Goal: Task Accomplishment & Management: Manage account settings

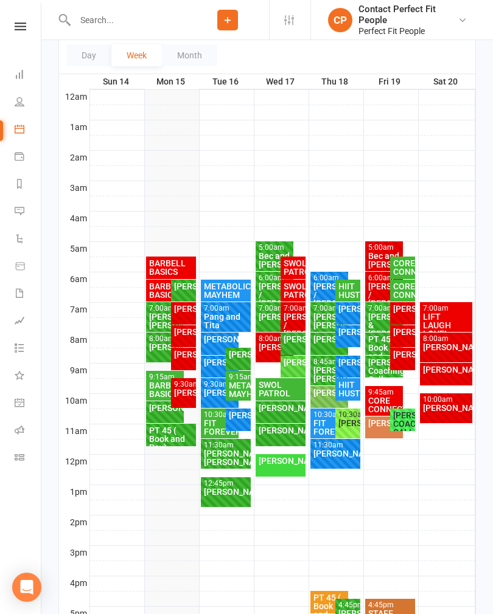
scroll to position [167, 0]
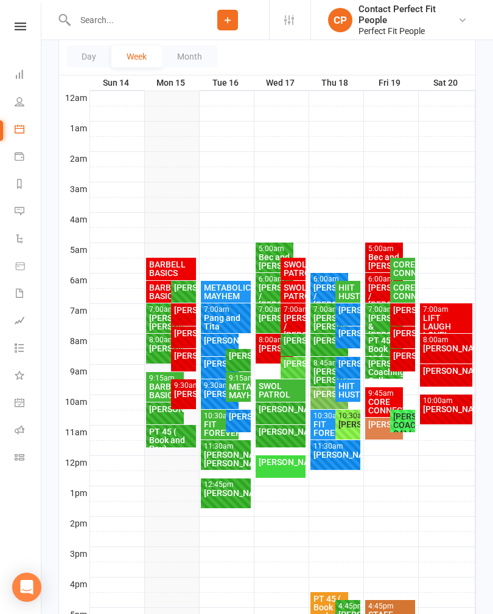
click at [152, 293] on div "BARBELL BASICS" at bounding box center [164, 291] width 33 height 17
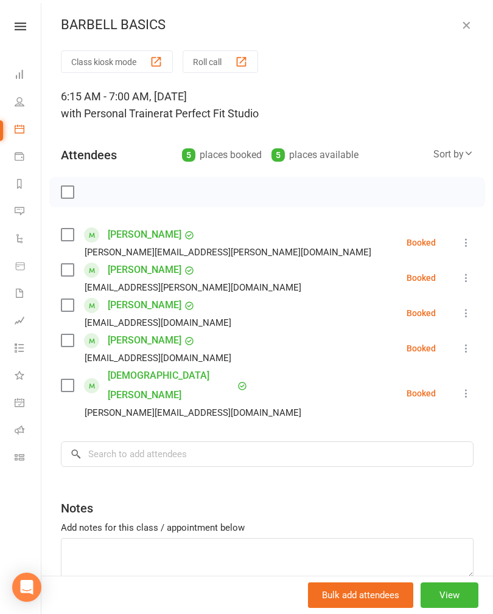
click at [465, 30] on icon "button" at bounding box center [466, 25] width 12 height 12
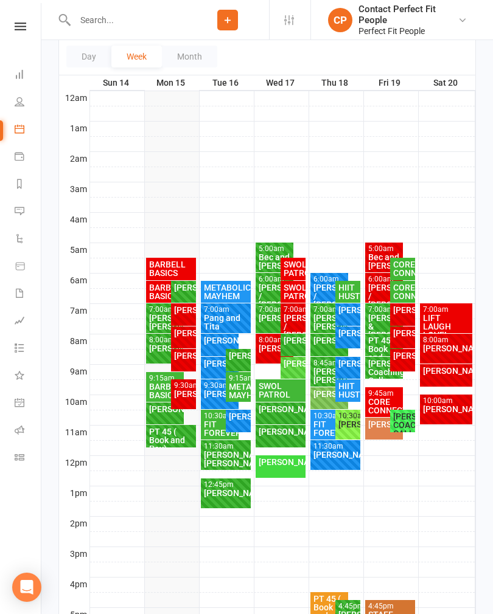
click at [152, 289] on div "BARBELL BASICS" at bounding box center [164, 291] width 33 height 17
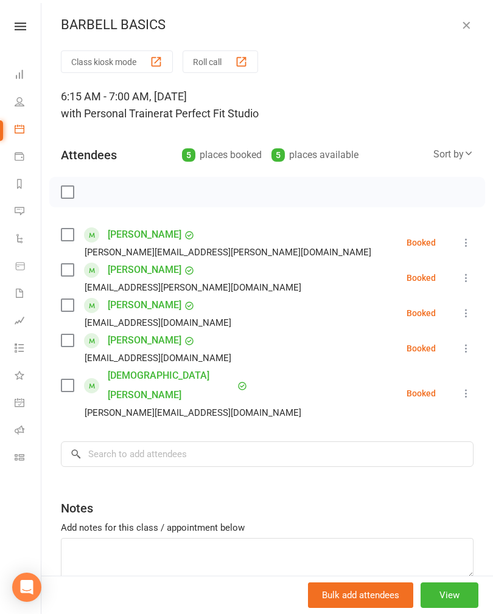
click at [69, 190] on label at bounding box center [67, 192] width 12 height 12
click at [94, 194] on icon "button" at bounding box center [94, 191] width 13 height 13
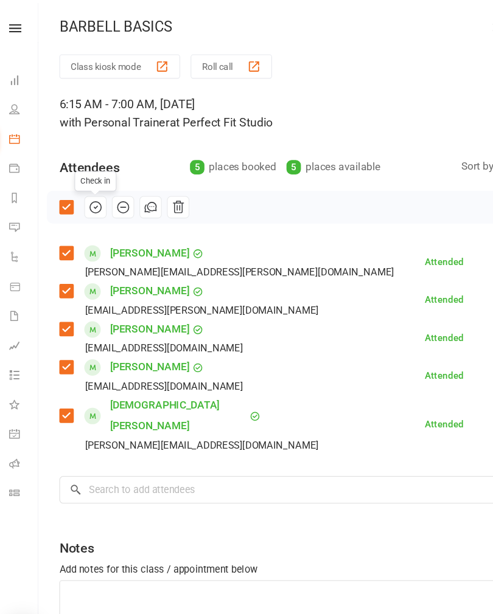
scroll to position [0, 0]
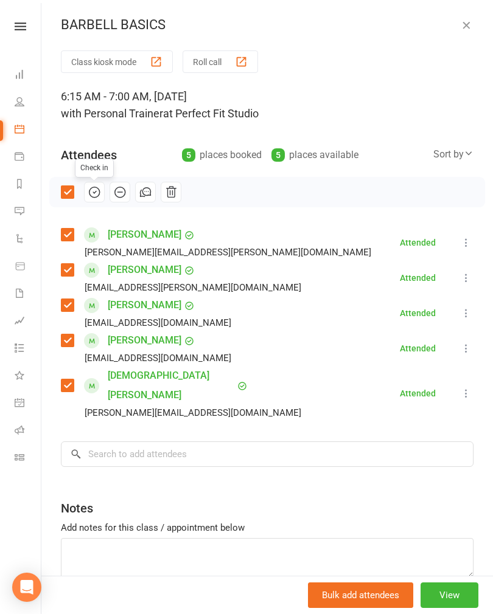
click at [466, 30] on icon "button" at bounding box center [466, 25] width 12 height 12
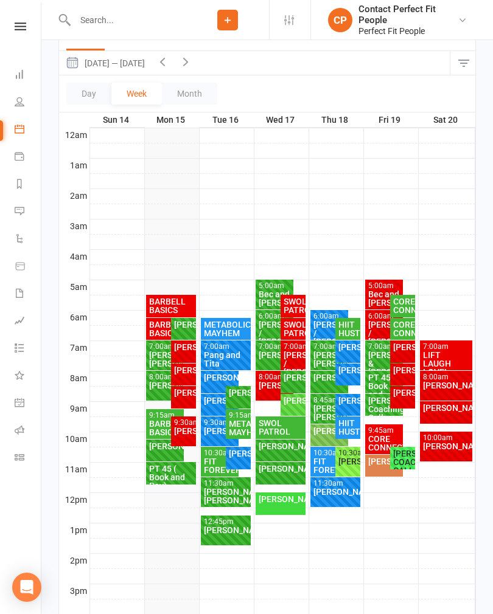
scroll to position [131, 0]
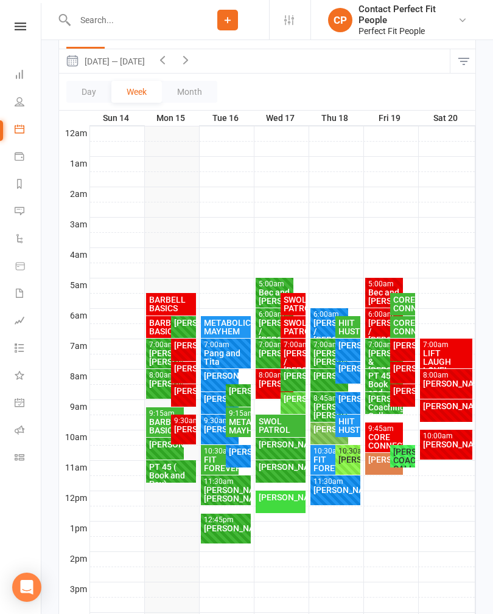
click at [183, 431] on div "[PERSON_NAME]" at bounding box center [183, 429] width 20 height 9
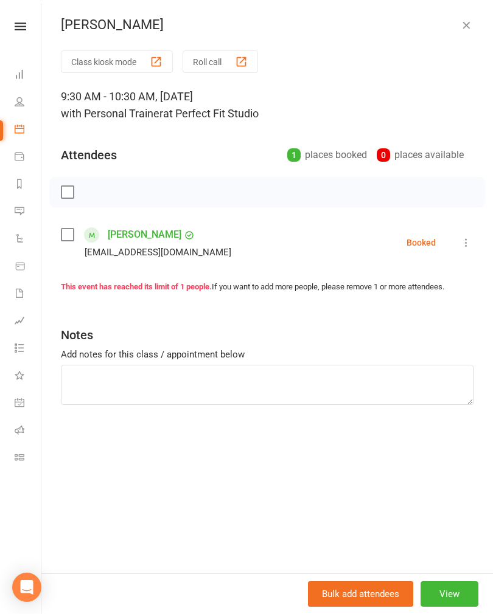
click at [458, 582] on button "View" at bounding box center [449, 594] width 58 height 26
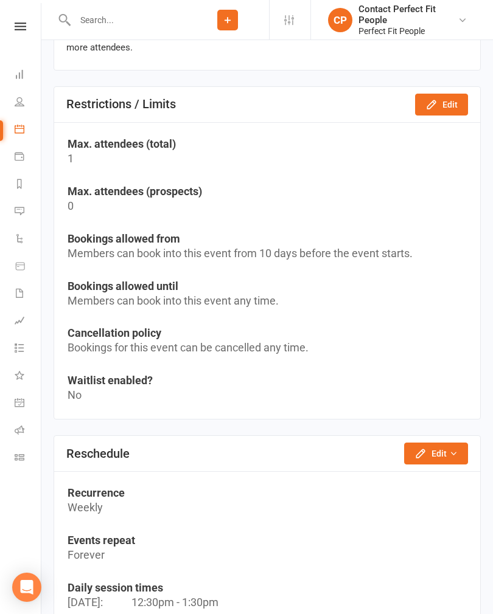
scroll to position [847, 0]
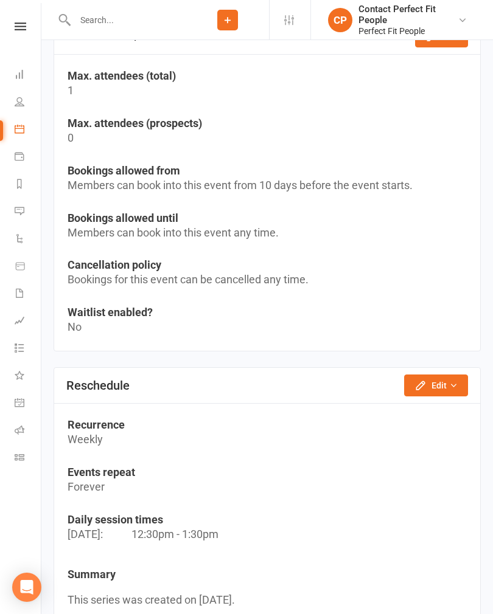
click at [448, 393] on button "Edit" at bounding box center [436, 386] width 64 height 22
click at [423, 414] on link "Reschedule this event only" at bounding box center [403, 413] width 128 height 24
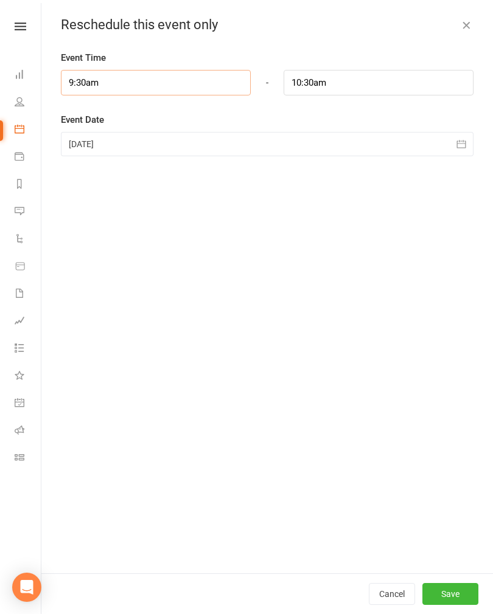
click at [87, 88] on input "9:30am" at bounding box center [156, 83] width 190 height 26
click at [78, 76] on input "9:30am" at bounding box center [156, 83] width 190 height 26
click at [78, 164] on li "11:00am" at bounding box center [90, 162] width 58 height 18
type input "11:00am"
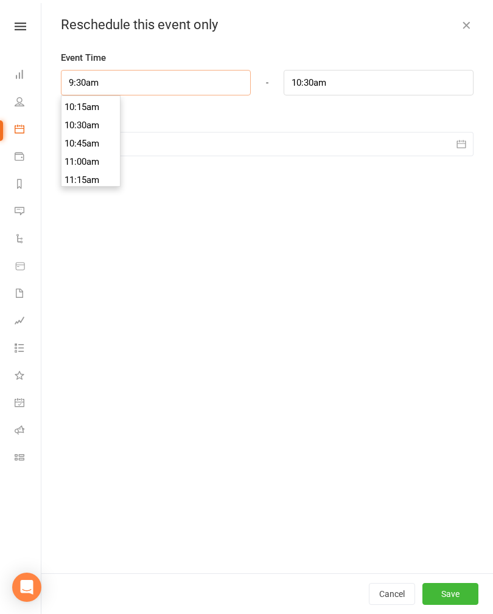
type input "12:00pm"
click at [111, 211] on div "Event Time 11:00am 12:00am 12:15am 12:30am 12:45am 1:00am 1:15am 1:30am 1:45am …" at bounding box center [266, 311] width 451 height 523
click at [462, 604] on button "Save" at bounding box center [450, 594] width 56 height 22
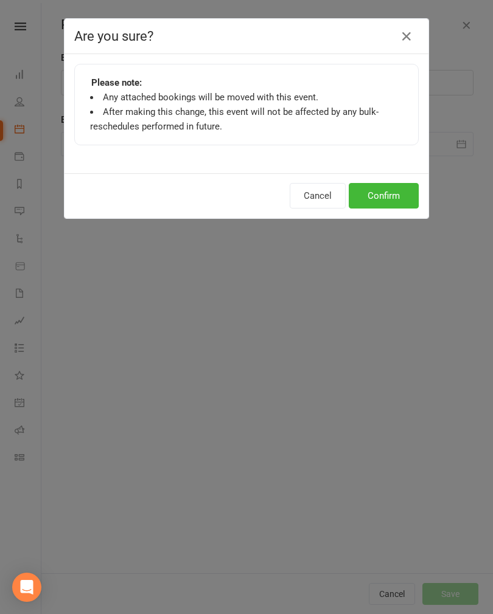
click at [373, 191] on button "Confirm" at bounding box center [383, 196] width 70 height 26
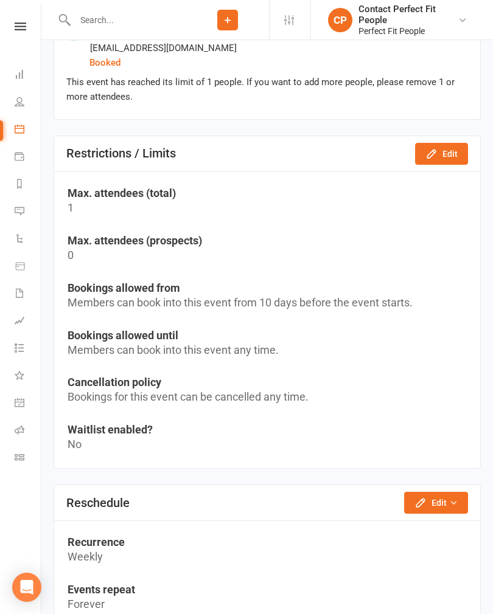
scroll to position [739, 0]
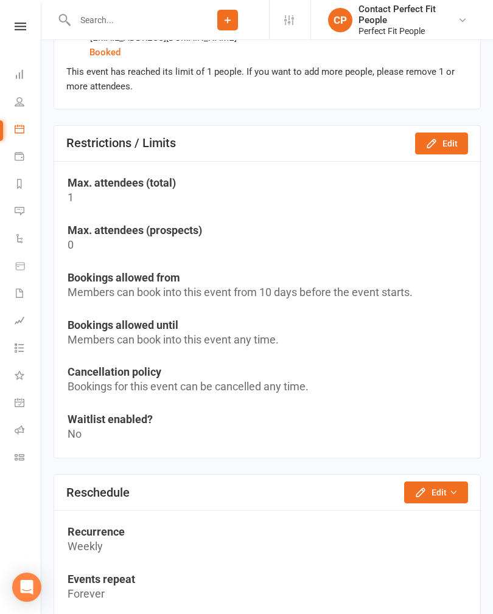
click at [28, 137] on link "Calendar" at bounding box center [28, 130] width 27 height 27
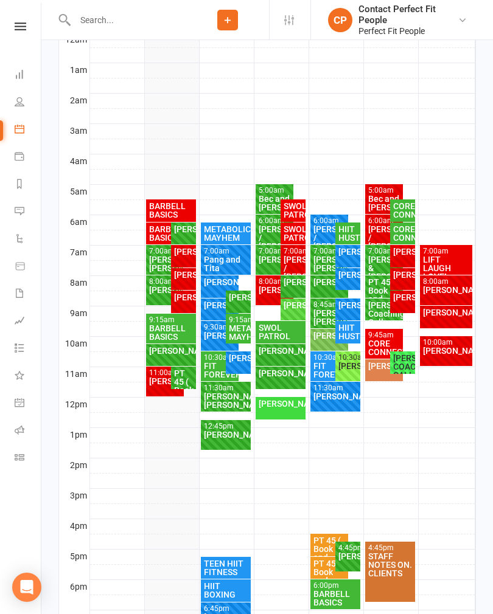
scroll to position [222, 0]
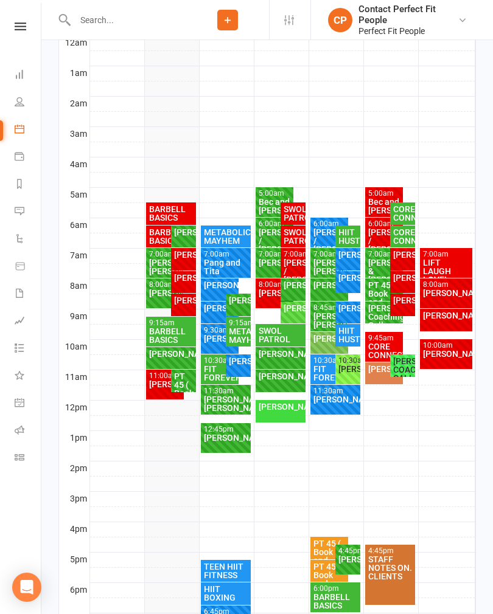
click at [152, 337] on div "BARBELL BASICS" at bounding box center [171, 335] width 46 height 17
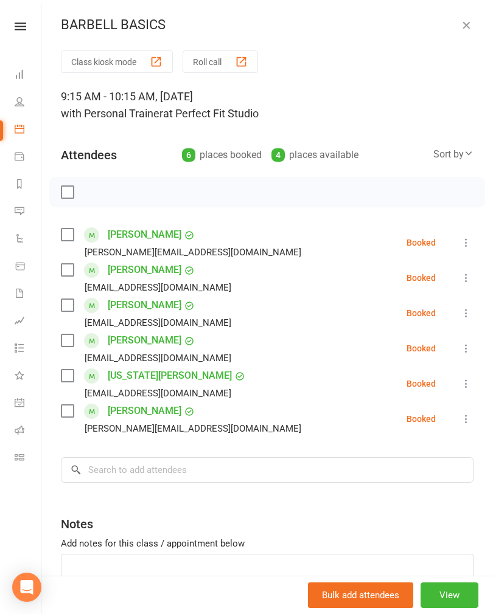
click at [469, 26] on icon "button" at bounding box center [466, 25] width 12 height 12
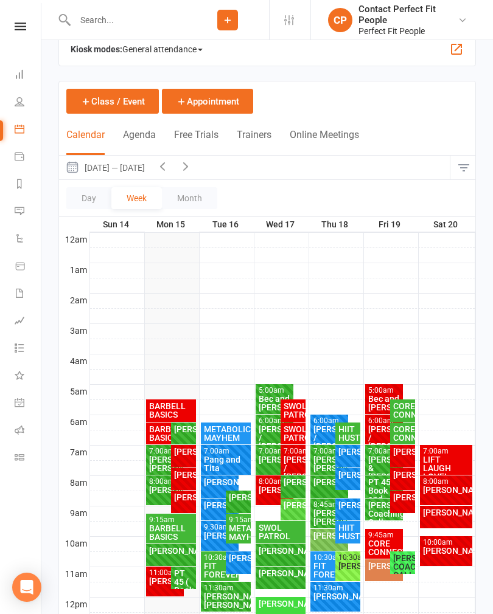
scroll to position [24, 0]
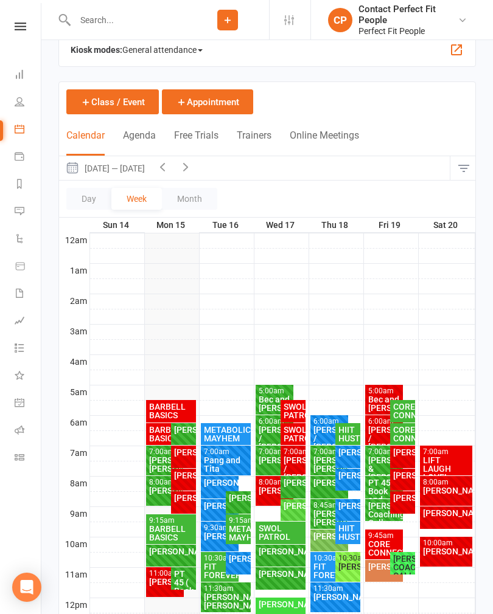
click at [181, 164] on button "button" at bounding box center [185, 168] width 23 height 24
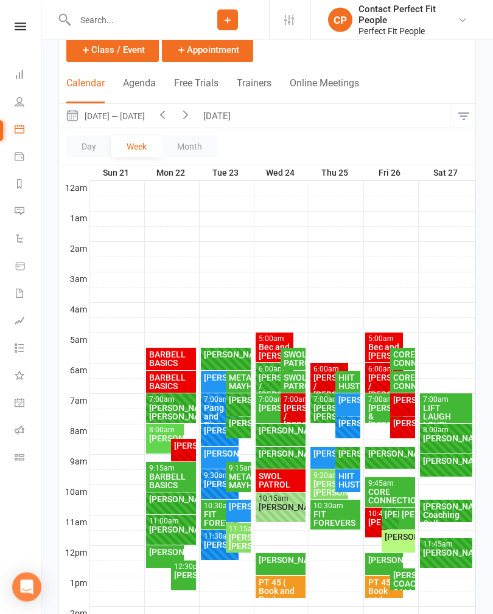
scroll to position [75, 0]
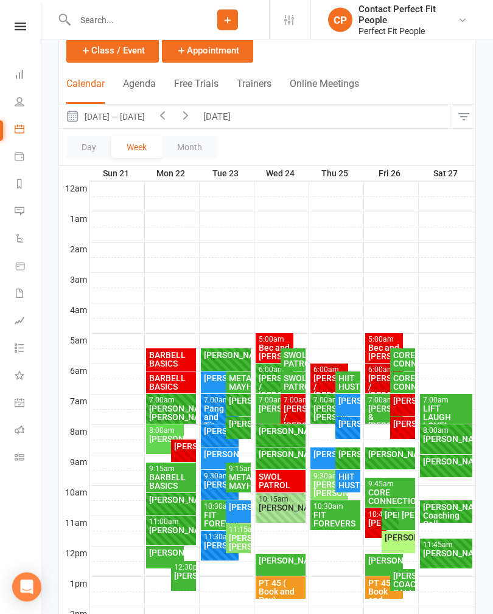
click at [166, 113] on icon "button" at bounding box center [162, 115] width 13 height 13
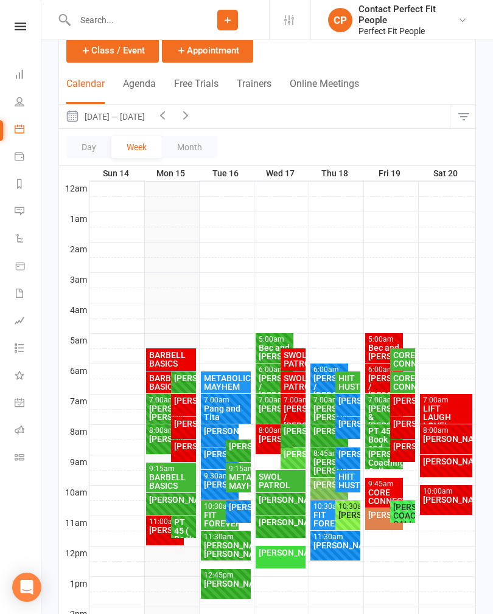
click at [181, 403] on div "[PERSON_NAME]" at bounding box center [183, 400] width 20 height 9
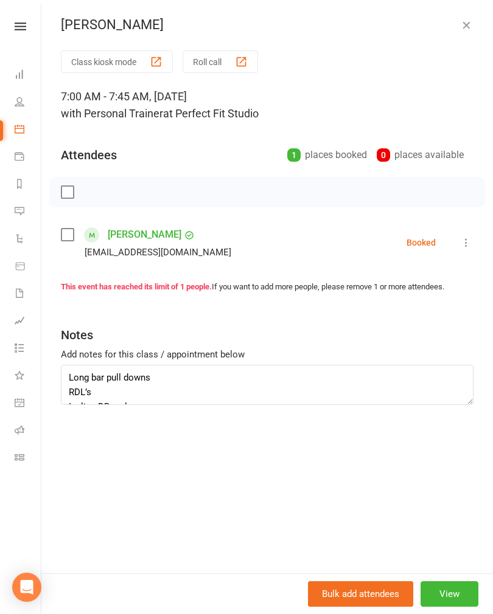
click at [64, 189] on label at bounding box center [67, 192] width 12 height 12
click at [89, 195] on icon "button" at bounding box center [94, 191] width 13 height 13
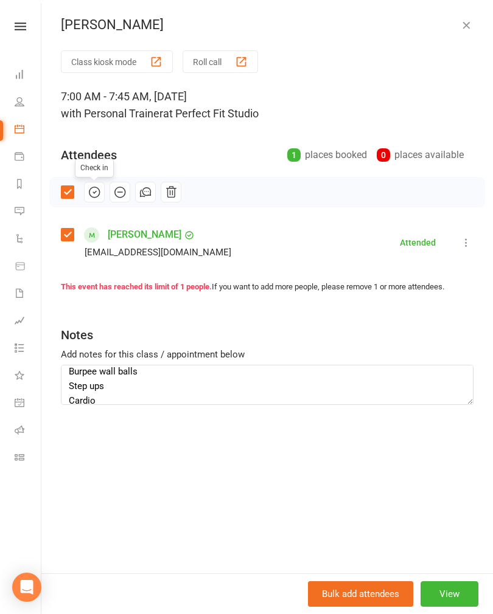
scroll to position [63, 0]
